Goal: Task Accomplishment & Management: Use online tool/utility

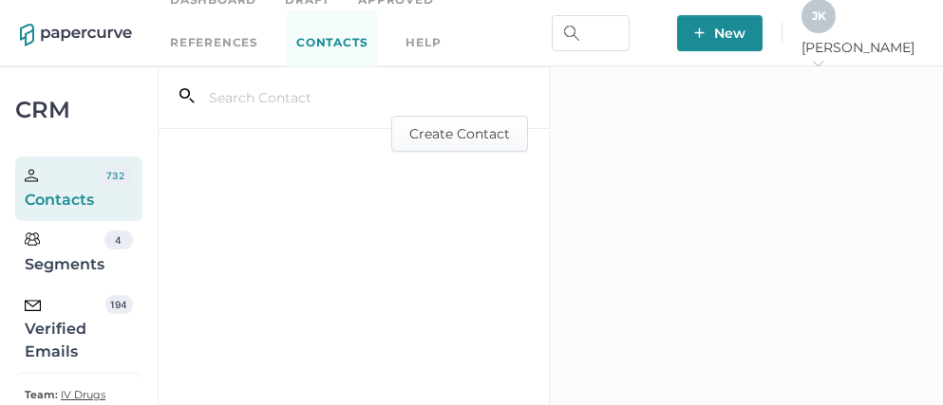
click at [64, 339] on div "Verified Emails" at bounding box center [65, 329] width 81 height 68
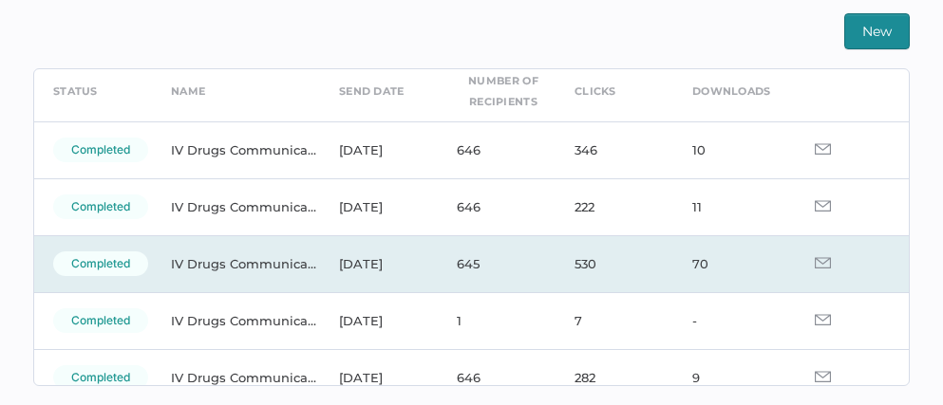
scroll to position [80, 0]
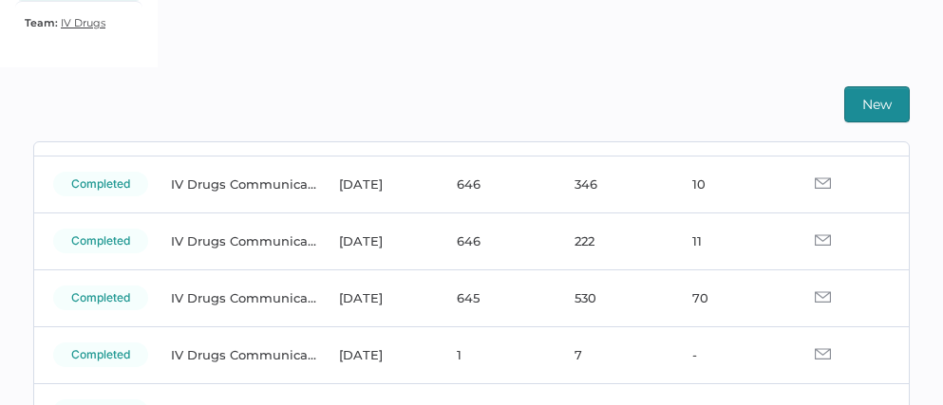
scroll to position [91, 0]
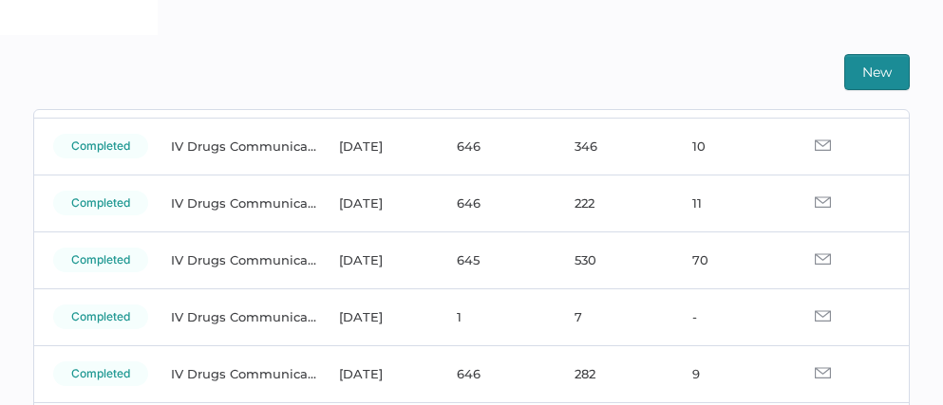
scroll to position [123, 0]
